Goal: Find specific fact: Find specific fact

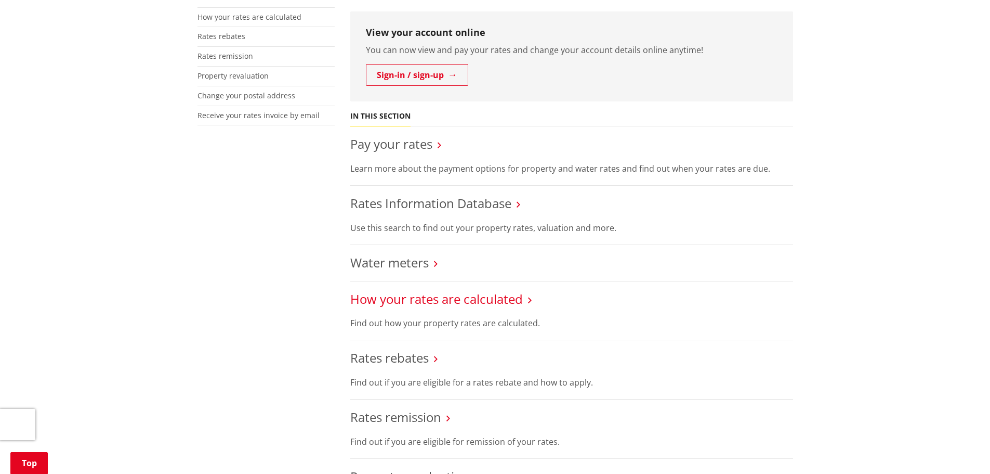
scroll to position [347, 0]
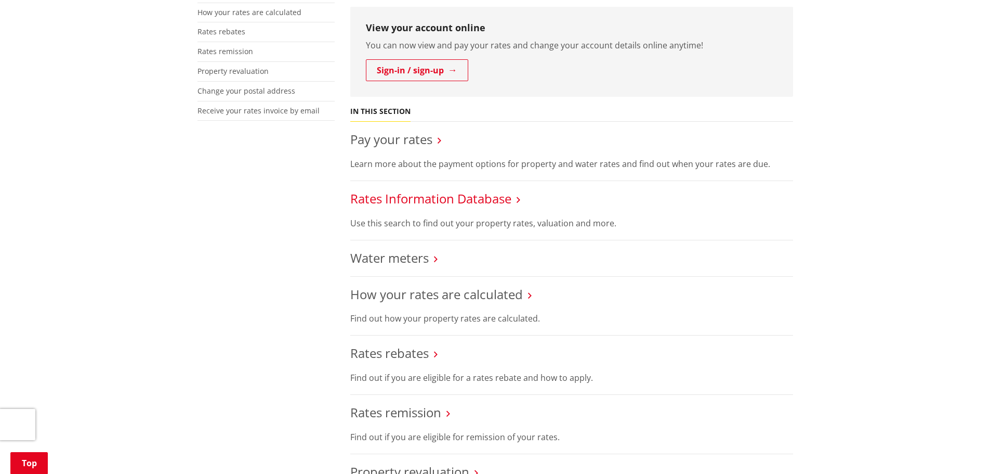
click at [452, 190] on link "Rates Information Database" at bounding box center [430, 198] width 161 height 17
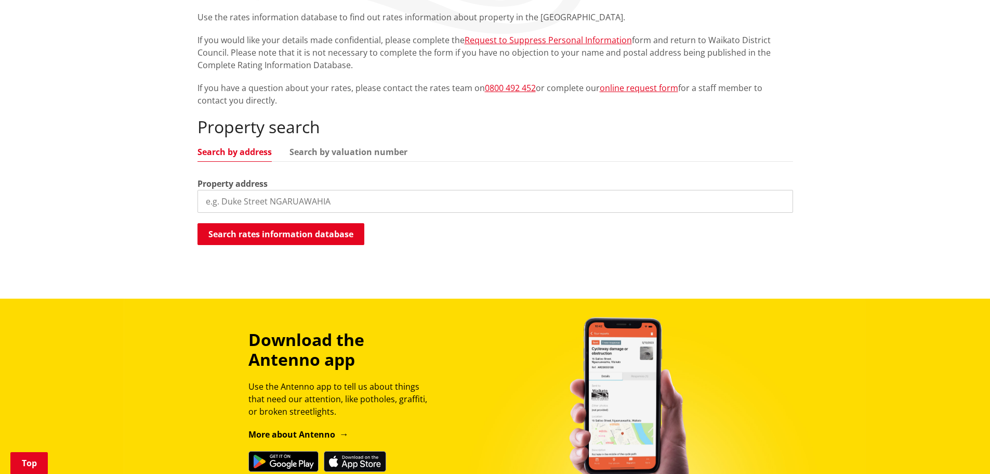
scroll to position [260, 0]
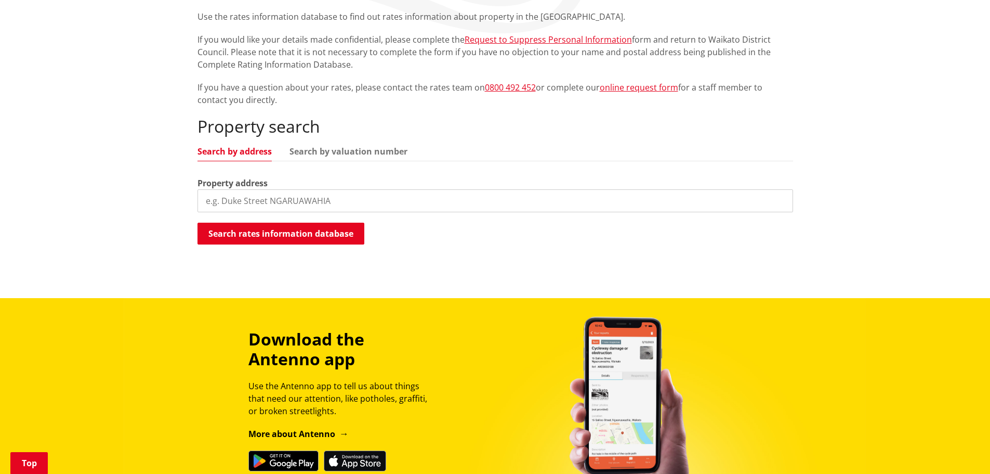
click at [300, 189] on input "search" at bounding box center [496, 200] width 596 height 23
type input "120 wainui"
click at [287, 222] on button "Search rates information database" at bounding box center [281, 233] width 167 height 22
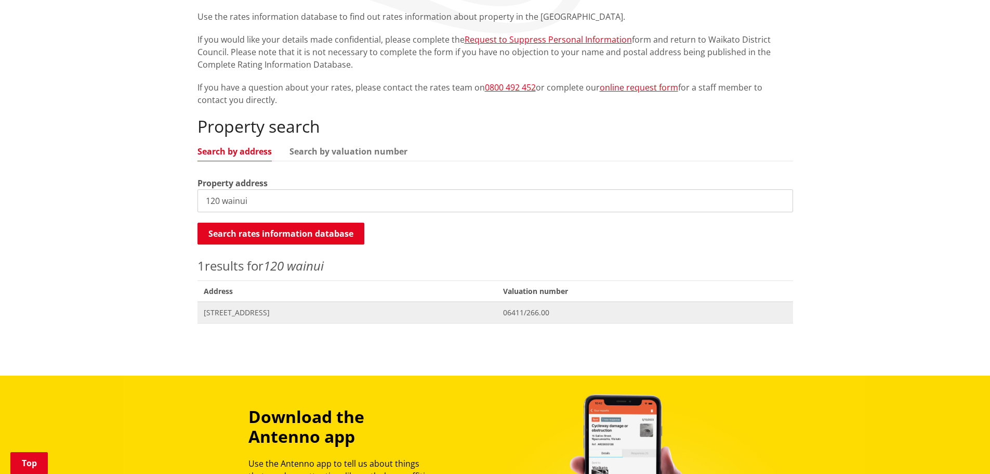
click at [279, 301] on span "Address 120 Wainui Road RAGLAN" at bounding box center [348, 311] width 300 height 21
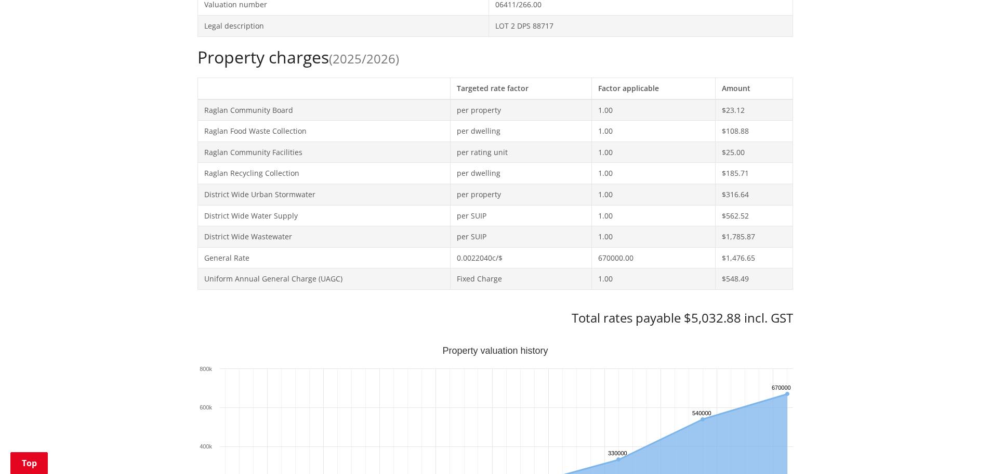
scroll to position [433, 0]
